Goal: Transaction & Acquisition: Purchase product/service

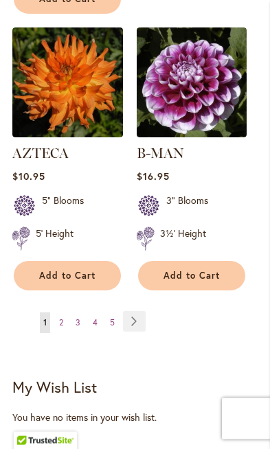
scroll to position [2483, 0]
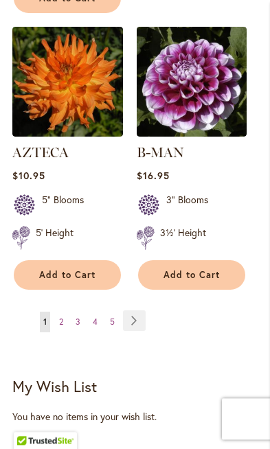
click at [63, 317] on span "2" at bounding box center [61, 322] width 4 height 10
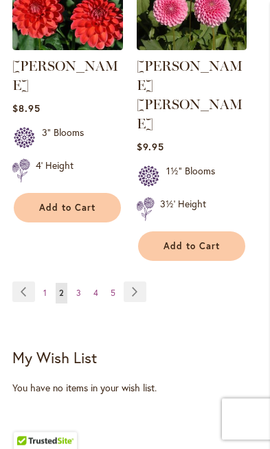
scroll to position [2526, 0]
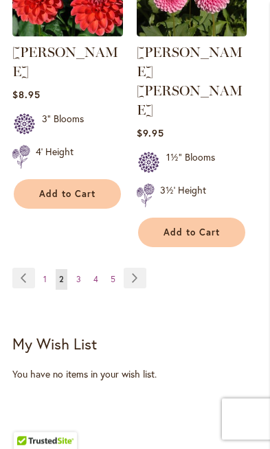
click at [82, 269] on link "Page 3" at bounding box center [79, 279] width 12 height 21
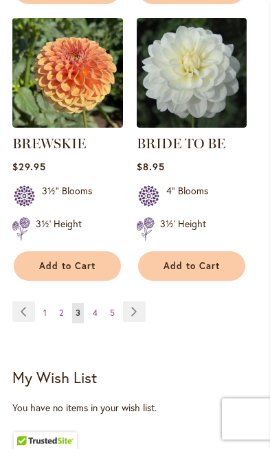
scroll to position [2458, 0]
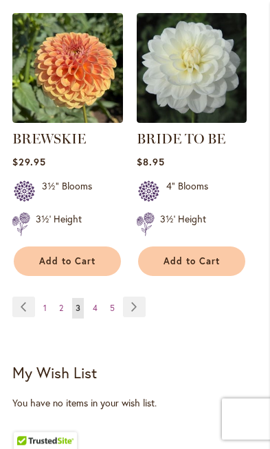
click at [98, 308] on link "Page 4" at bounding box center [95, 308] width 12 height 21
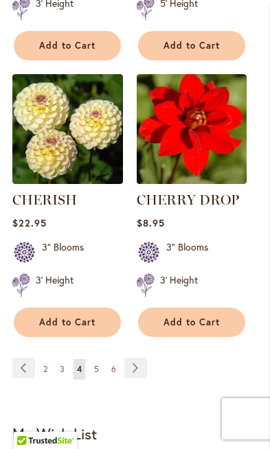
scroll to position [2442, 0]
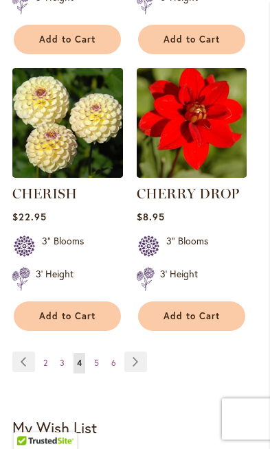
click at [93, 353] on link "Page 5" at bounding box center [97, 363] width 12 height 21
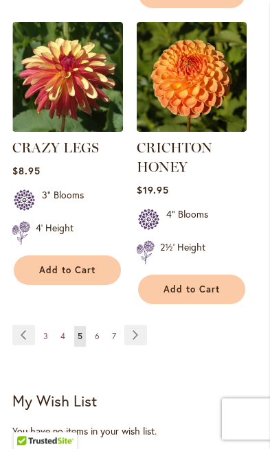
scroll to position [2526, 0]
click at [98, 331] on span "6" at bounding box center [97, 336] width 5 height 10
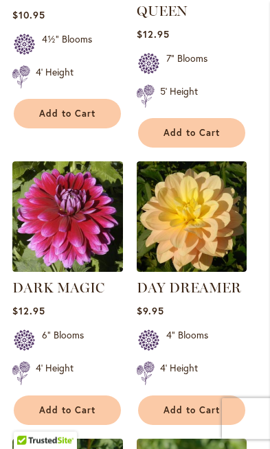
scroll to position [1520, 0]
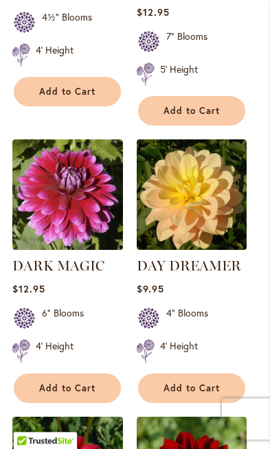
click at [198, 264] on link "DAY DREAMER" at bounding box center [189, 266] width 104 height 16
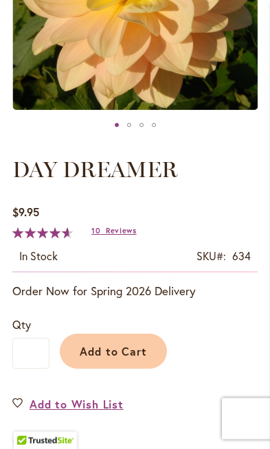
click at [124, 358] on button "Add to Cart" at bounding box center [113, 351] width 107 height 35
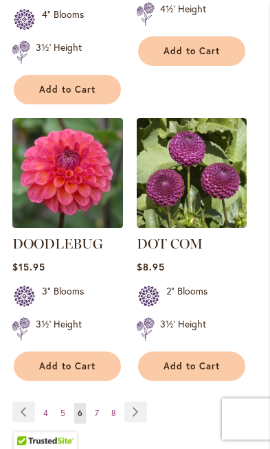
scroll to position [2473, 0]
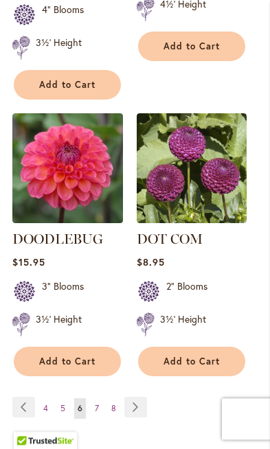
click at [96, 403] on span "7" at bounding box center [97, 408] width 4 height 10
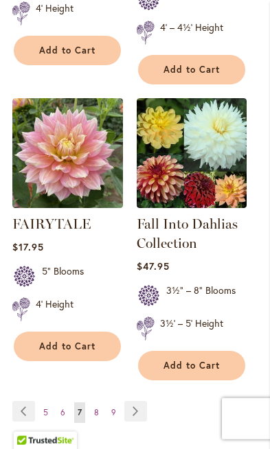
scroll to position [2433, 0]
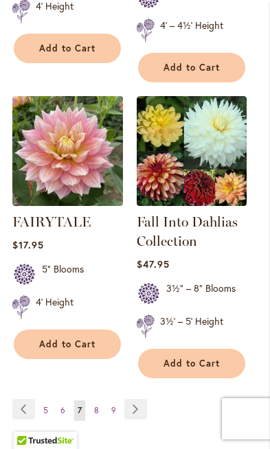
click at [96, 405] on span "8" at bounding box center [96, 410] width 5 height 10
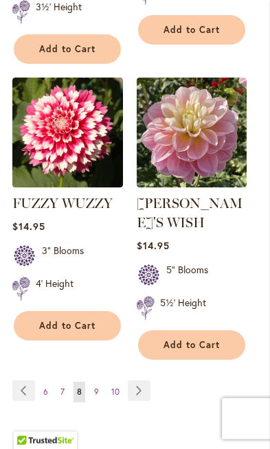
scroll to position [2469, 0]
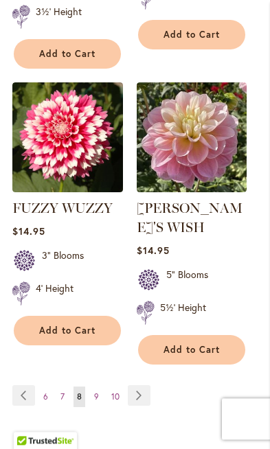
click at [98, 392] on span "9" at bounding box center [96, 397] width 5 height 10
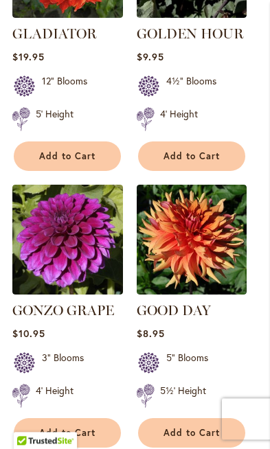
scroll to position [2461, 0]
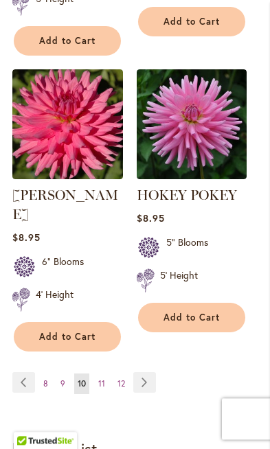
scroll to position [2513, 0]
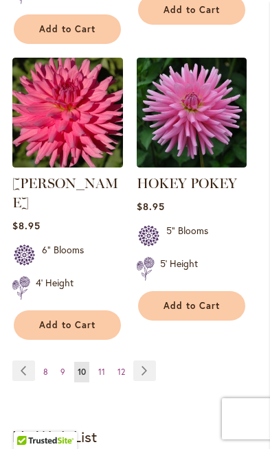
click at [97, 362] on link "Page 11" at bounding box center [102, 372] width 14 height 21
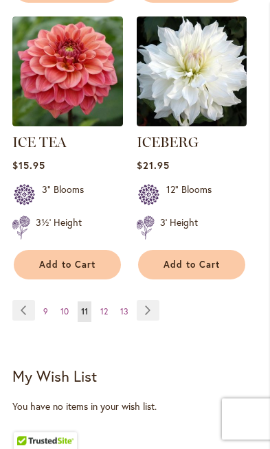
scroll to position [2451, 0]
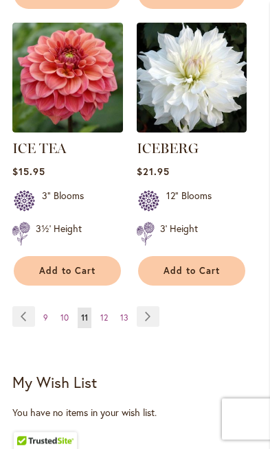
click at [106, 317] on span "12" at bounding box center [104, 318] width 8 height 10
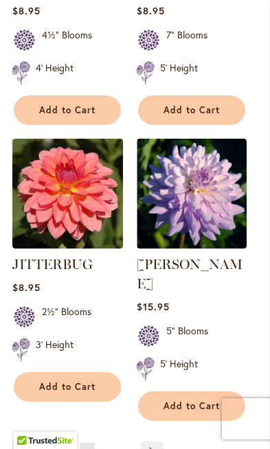
scroll to position [2453, 0]
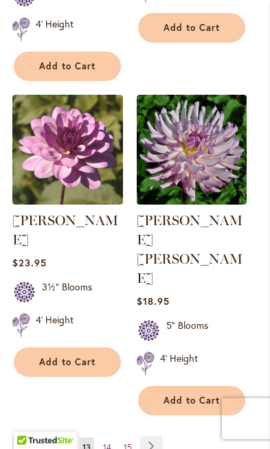
scroll to position [2431, 0]
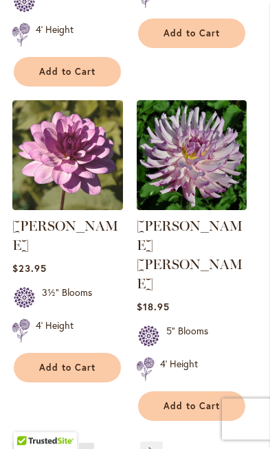
click at [107, 448] on span "14" at bounding box center [107, 453] width 8 height 10
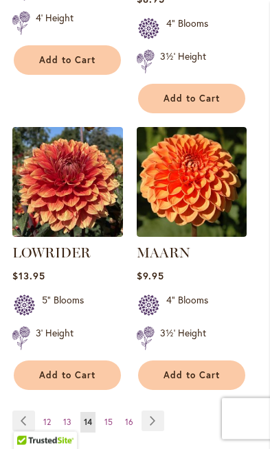
scroll to position [2468, 0]
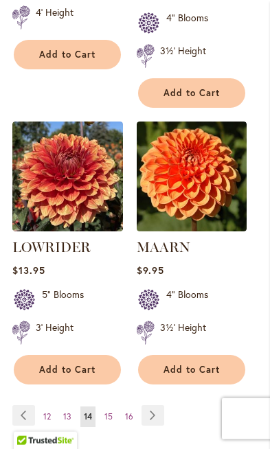
click at [109, 412] on span "15" at bounding box center [108, 417] width 8 height 10
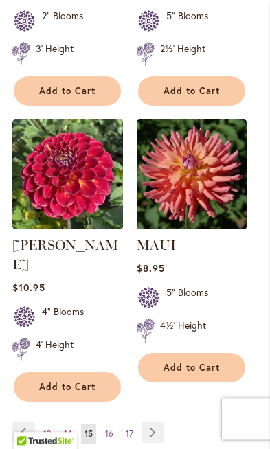
scroll to position [2501, 0]
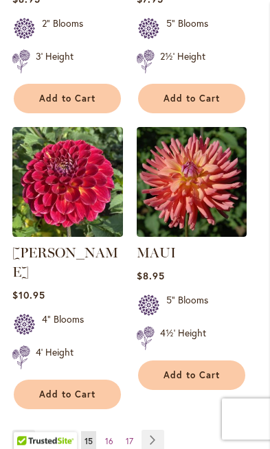
click at [109, 436] on span "16" at bounding box center [109, 441] width 8 height 10
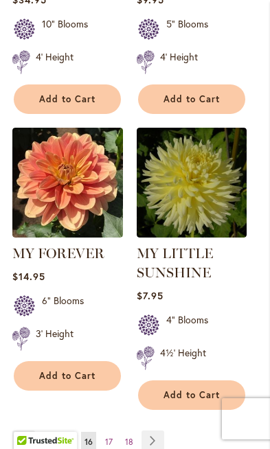
scroll to position [2469, 0]
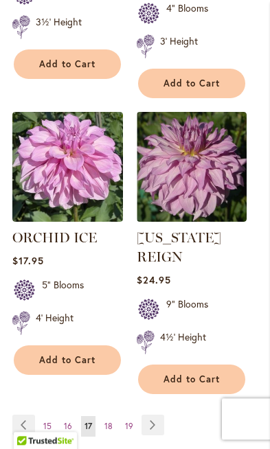
scroll to position [2422, 0]
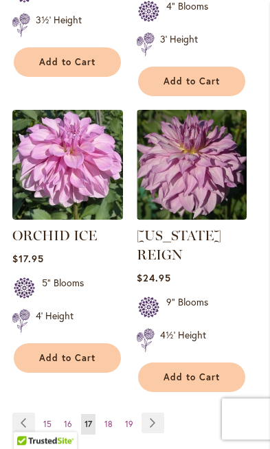
click at [111, 414] on link "Page 18" at bounding box center [108, 424] width 15 height 21
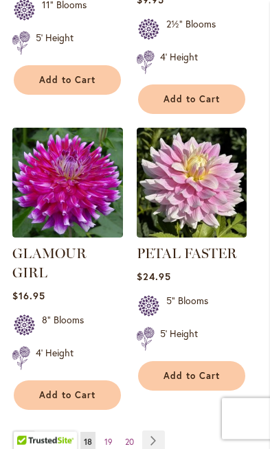
scroll to position [2405, 0]
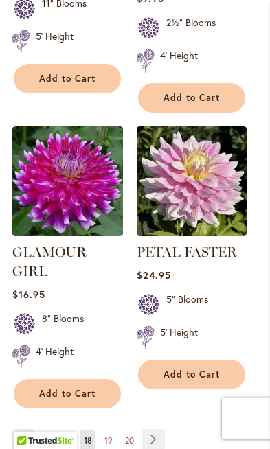
click at [107, 436] on span "19" at bounding box center [108, 441] width 8 height 10
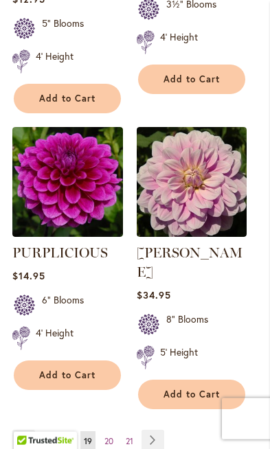
scroll to position [2407, 0]
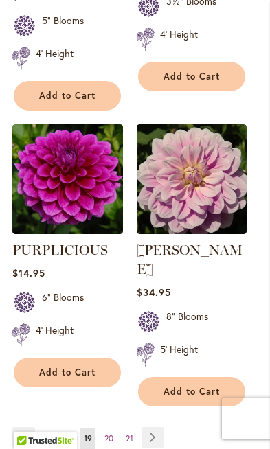
click at [111, 434] on span "20" at bounding box center [108, 439] width 9 height 10
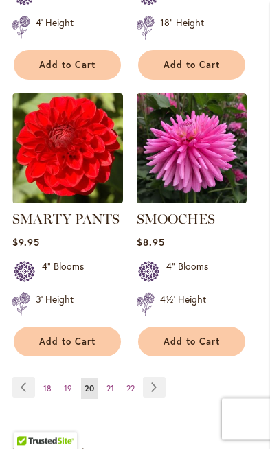
scroll to position [2469, 0]
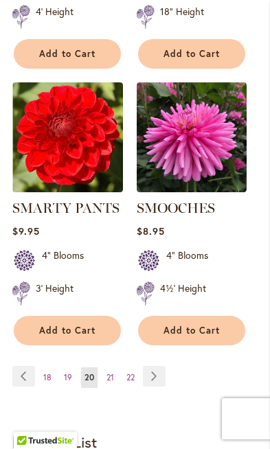
click at [106, 372] on span "21" at bounding box center [110, 377] width 8 height 10
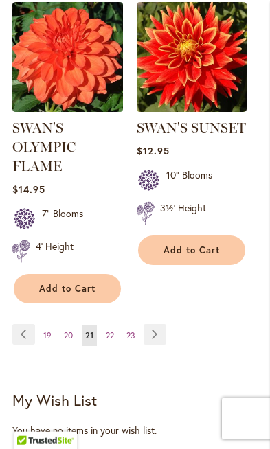
scroll to position [2550, 0]
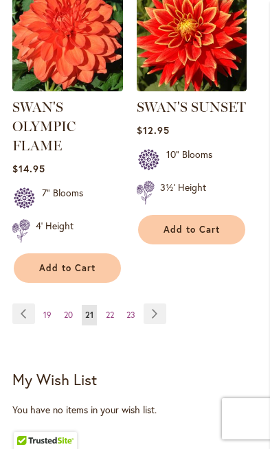
click at [115, 305] on link "Page 22" at bounding box center [109, 315] width 15 height 21
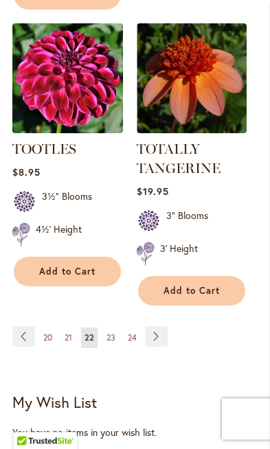
scroll to position [2489, 0]
click at [112, 330] on link "Page 23" at bounding box center [111, 338] width 16 height 21
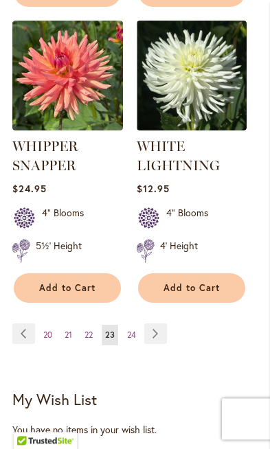
scroll to position [2472, 0]
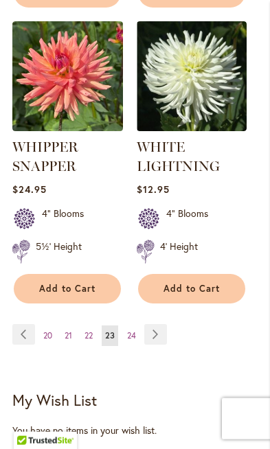
click at [131, 332] on span "24" at bounding box center [131, 335] width 9 height 10
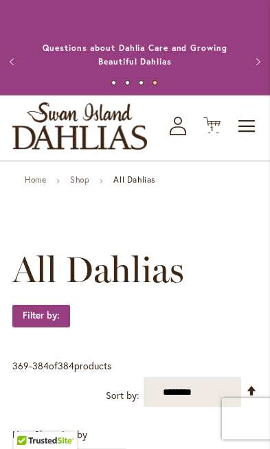
click at [208, 130] on span "1 1 items" at bounding box center [212, 129] width 14 height 7
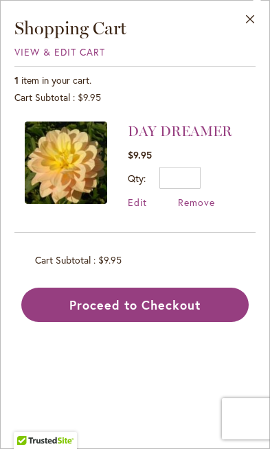
scroll to position [187, 0]
click at [159, 303] on button "Proceed to Checkout" at bounding box center [134, 305] width 227 height 34
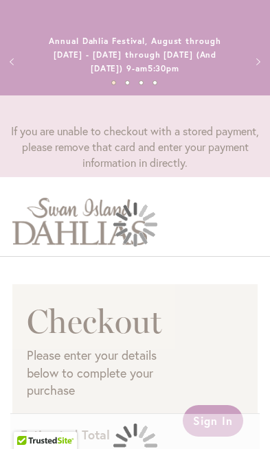
select select "**"
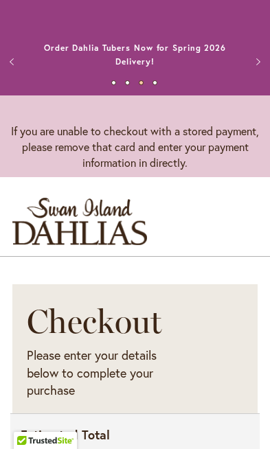
click at [243, 69] on button "Next" at bounding box center [256, 61] width 27 height 27
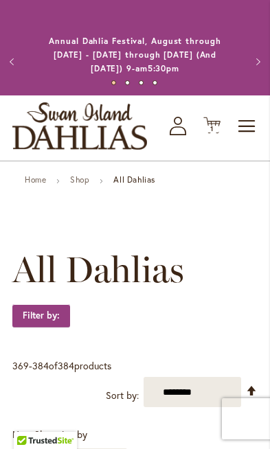
click at [169, 135] on div "Toggle Nav Shop All Shop Dahlia Tubers Collections Fresh Cut Dahlias Gardening …" at bounding box center [135, 128] width 270 height 65
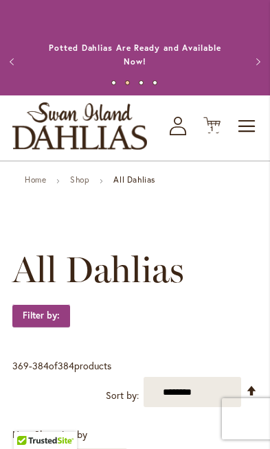
click at [176, 120] on icon "My Account" at bounding box center [178, 126] width 16 height 19
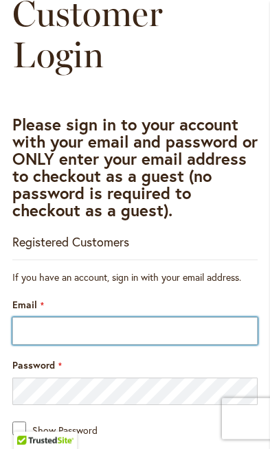
click at [200, 329] on input "Email" at bounding box center [134, 330] width 245 height 27
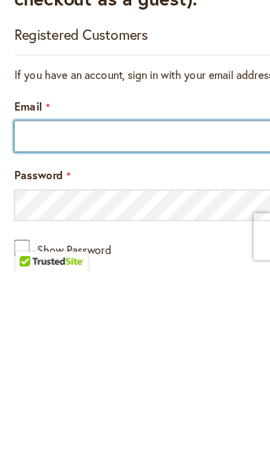
type input "**********"
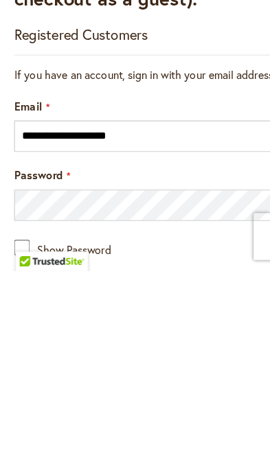
scroll to position [394, 0]
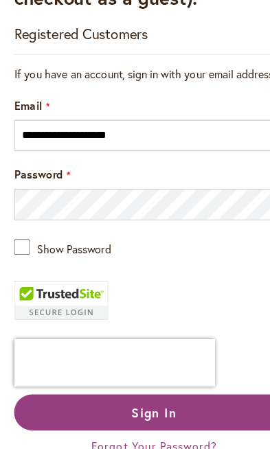
click at [155, 364] on button "Sign In" at bounding box center [134, 362] width 245 height 32
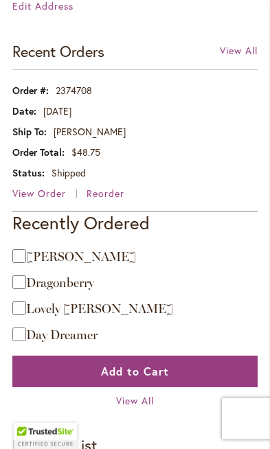
scroll to position [767, 0]
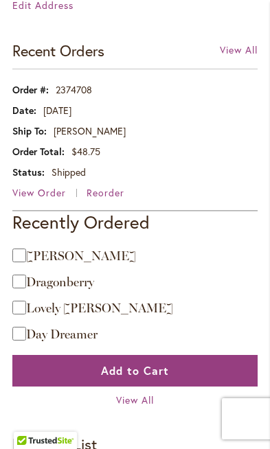
click at [59, 260] on span "[PERSON_NAME]" at bounding box center [81, 256] width 110 height 15
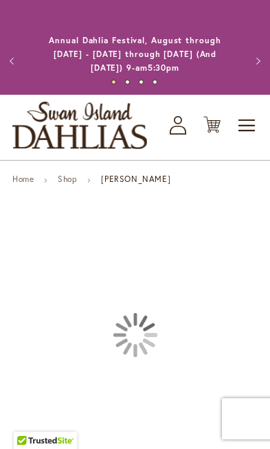
type input "*******"
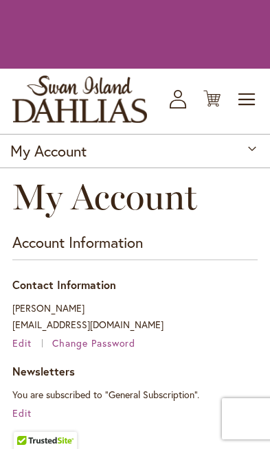
scroll to position [789, 0]
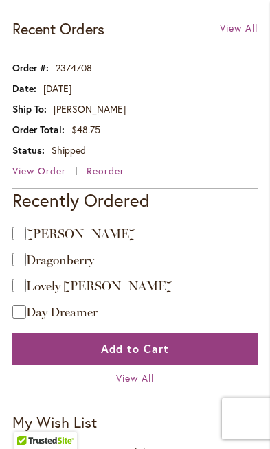
click at [43, 285] on span "Lovely [PERSON_NAME]" at bounding box center [99, 286] width 147 height 15
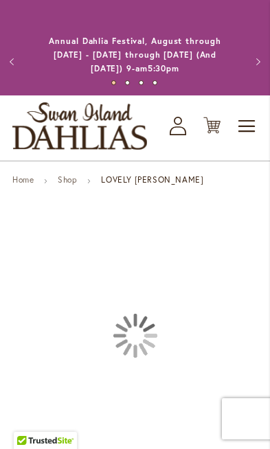
type input "*******"
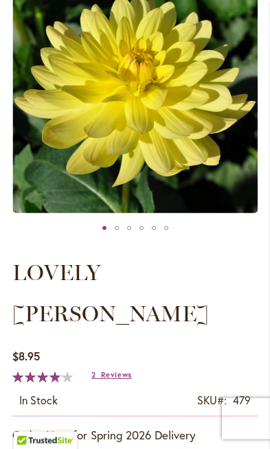
scroll to position [247, 0]
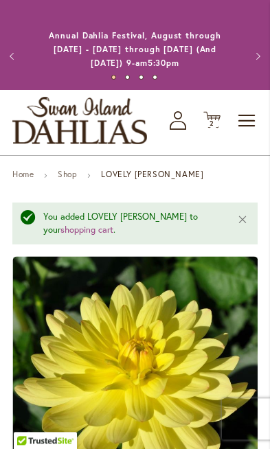
scroll to position [0, 0]
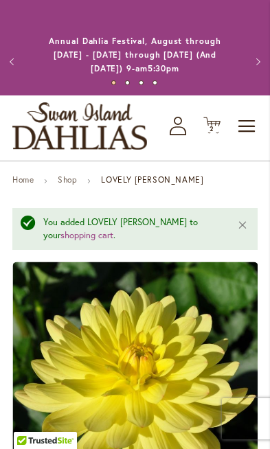
click at [209, 126] on span "2 2 items" at bounding box center [212, 129] width 14 height 7
